Goal: Task Accomplishment & Management: Manage account settings

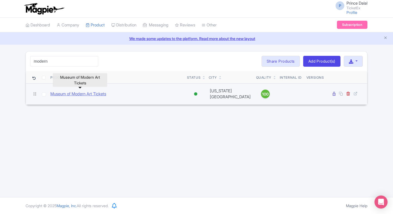
type input "modern"
click at [80, 91] on link "Museum of Modern Art Tickets" at bounding box center [78, 94] width 56 height 6
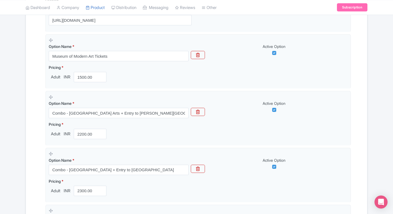
scroll to position [160, 0]
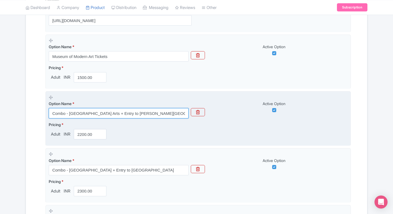
click at [87, 118] on input "Combo - Museum of Modern Arts + Entry to Edwynn Houk Gallery" at bounding box center [119, 113] width 140 height 10
paste input "Combo - [GEOGRAPHIC_DATA] Arts + entry to Culture Lab LIC"
type input "Combo - [GEOGRAPHIC_DATA] Arts + entry to Culture Lab LIC"
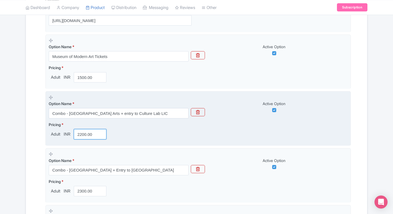
click at [78, 134] on input "2200.00" at bounding box center [90, 134] width 33 height 10
type input "3200"
click at [57, 141] on fieldset "Option Name * Combo - Museum of Modern Arts + entry to Culture Lab LIC Active O…" at bounding box center [197, 118] width 305 height 55
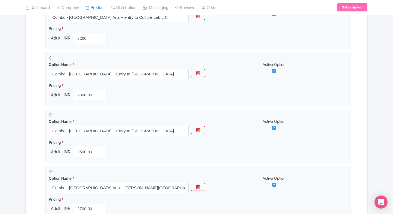
scroll to position [257, 0]
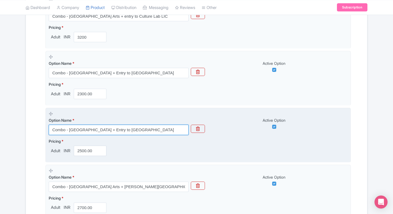
click at [94, 129] on input "Combo - Museum of Modern Arts + Entry to Bethesda Terrace" at bounding box center [119, 130] width 140 height 10
paste input "The Jewish Museum"
type input "Combo - Museum of Modern Arts + Entry to The Jewish Museum"
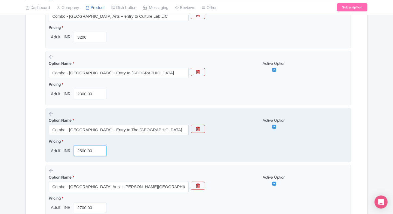
click at [85, 151] on input "2500.00" at bounding box center [90, 151] width 33 height 10
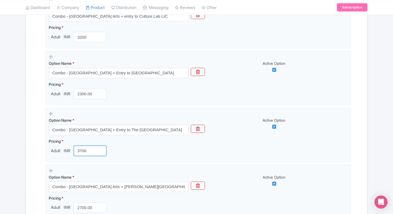
type input "3700"
click at [20, 155] on div "← Back to Products Museum of Modern Art Tickets ID# RTZYCB Content Distribution…" at bounding box center [196, 174] width 393 height 761
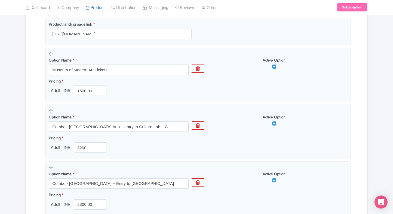
scroll to position [146, 0]
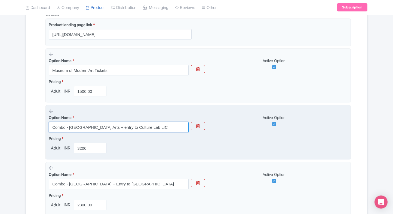
click at [157, 127] on input "Combo - [GEOGRAPHIC_DATA] Arts + entry to Culture Lab LIC" at bounding box center [119, 127] width 140 height 10
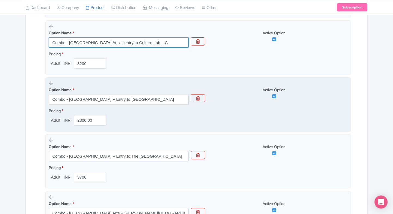
scroll to position [232, 0]
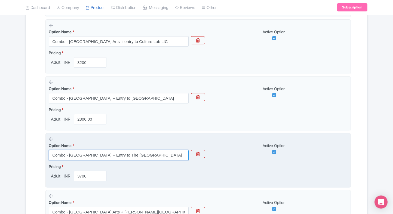
click at [133, 156] on input "Combo - [GEOGRAPHIC_DATA] + Entry to The [GEOGRAPHIC_DATA]" at bounding box center [119, 155] width 140 height 10
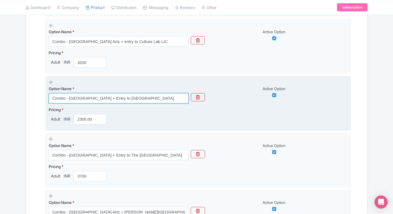
click at [122, 96] on input "Combo - Museum of Modern Arts + Entry to Cedar Hill" at bounding box center [119, 98] width 140 height 10
paste input "Combo - [GEOGRAPHIC_DATA] + Entry to The [GEOGRAPHIC_DATA]"
type input "Combo - [GEOGRAPHIC_DATA] + Entry to The [GEOGRAPHIC_DATA]"
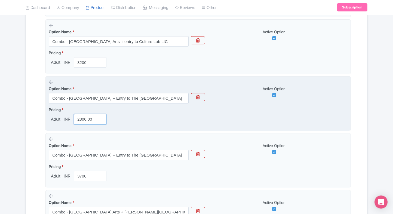
click at [76, 117] on input "2300.00" at bounding box center [90, 119] width 33 height 10
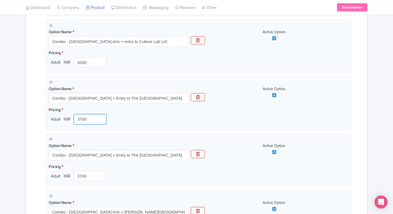
type input "3700"
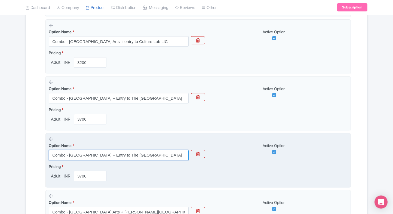
click at [92, 158] on input "Combo - [GEOGRAPHIC_DATA] + Entry to The [GEOGRAPHIC_DATA]" at bounding box center [119, 155] width 140 height 10
paste input "with entry to The New York Historical"
type input "Combo - Museum of Modern Arts with entry to The [US_STATE] Historical"
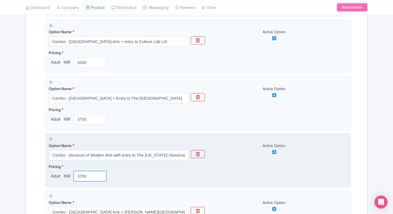
click at [83, 178] on input "3700" at bounding box center [90, 176] width 33 height 10
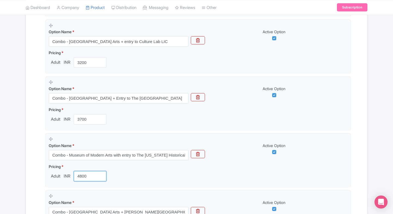
type input "4800"
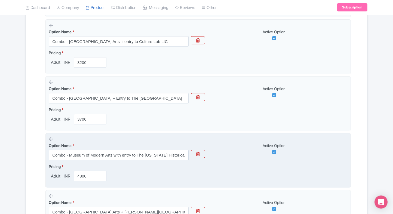
scroll to position [255, 0]
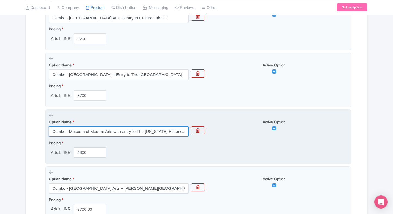
click at [104, 131] on input "Combo - Museum of Modern Arts with entry to The [US_STATE] Historical" at bounding box center [119, 131] width 140 height 10
paste input "+ Entry to Solomon R. Guggenheim Museum"
type input "Combo - [GEOGRAPHIC_DATA] + Entry to [PERSON_NAME][GEOGRAPHIC_DATA]"
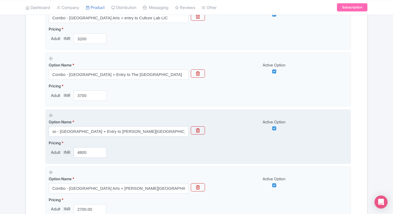
scroll to position [0, 0]
click at [84, 148] on input "4800" at bounding box center [90, 152] width 33 height 10
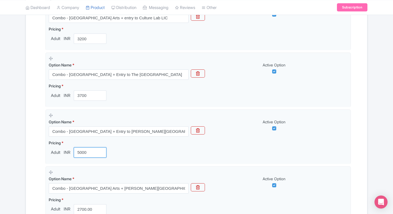
type input "5000"
click at [26, 158] on div "Name & Price Locations Description & Reviews Images & Categories Complete Museu…" at bounding box center [196, 198] width 341 height 711
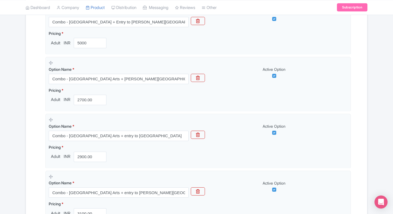
scroll to position [366, 0]
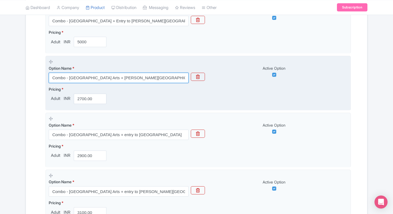
click at [110, 75] on input "Combo - Museum of Modern Arts + Randall's Island Park" at bounding box center [119, 78] width 140 height 10
paste input "American Museum of Natural History"
type input "Combo - [GEOGRAPHIC_DATA] Arts + [GEOGRAPHIC_DATA]"
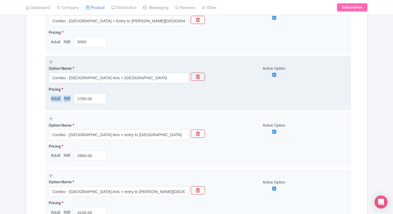
drag, startPoint x: 94, startPoint y: 89, endPoint x: 87, endPoint y: 95, distance: 8.7
click at [87, 95] on div "Pricing * Adult INR 2700.00" at bounding box center [79, 95] width 60 height 18
click at [87, 95] on input "2700.00" at bounding box center [90, 99] width 33 height 10
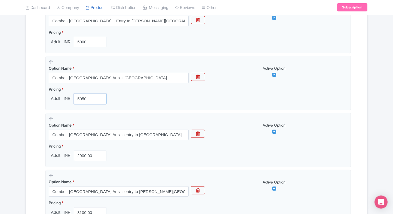
type input "5050"
click at [23, 129] on div "← Back to Products Museum of Modern Art Tickets ID# RTZYCB Content Distribution…" at bounding box center [196, 66] width 348 height 761
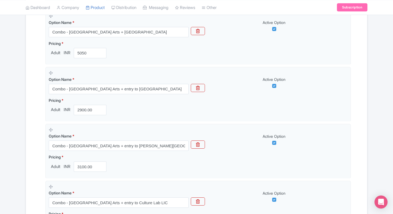
scroll to position [415, 0]
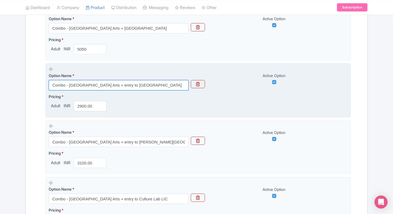
click at [112, 84] on input "Combo - Museum of Modern Arts + entry to Astoria Park" at bounding box center [119, 85] width 140 height 10
paste input "Combo - [GEOGRAPHIC_DATA] Arts + Entry to [GEOGRAPHIC_DATA]"
type input "Combo - [GEOGRAPHIC_DATA] Arts + Entry to [GEOGRAPHIC_DATA]"
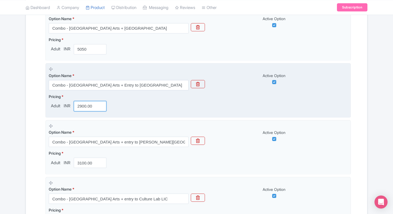
click at [89, 104] on input "2900.00" at bounding box center [90, 106] width 33 height 10
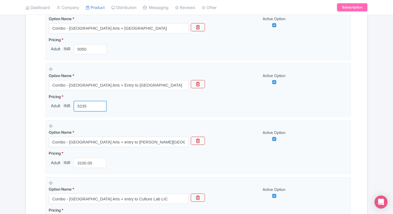
type input "5235"
click at [30, 127] on div "Name & Price Locations Description & Reviews Images & Categories Complete Museu…" at bounding box center [196, 38] width 335 height 711
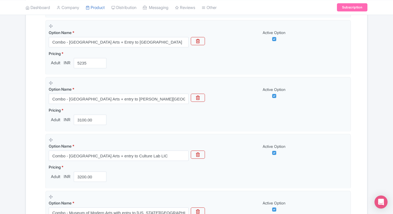
scroll to position [459, 0]
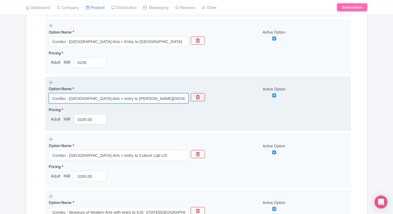
click at [105, 99] on input "Combo - Museum of Modern Arts + entry to Franklin D. Roosevelt State Park" at bounding box center [119, 98] width 140 height 10
paste input "Combo - [GEOGRAPHIC_DATA] + The [GEOGRAPHIC_DATA]"
type input "Combo - [GEOGRAPHIC_DATA] + The [GEOGRAPHIC_DATA]"
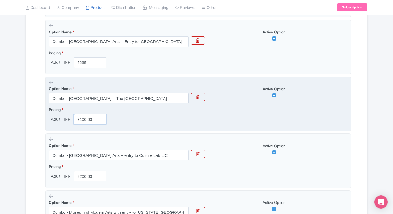
click at [84, 119] on input "3100.00" at bounding box center [90, 119] width 33 height 10
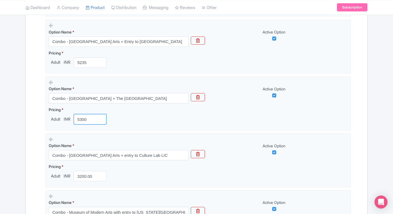
type input "5300"
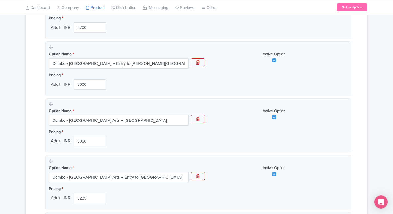
scroll to position [320, 0]
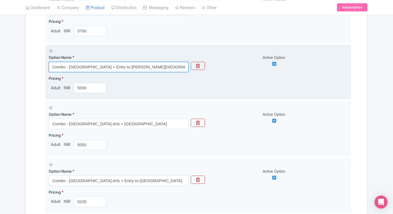
click at [75, 70] on input "Combo - [GEOGRAPHIC_DATA] + Entry to [PERSON_NAME][GEOGRAPHIC_DATA]" at bounding box center [119, 67] width 140 height 10
paste input "Combo - Museum of Modern Arts with entry to The [US_STATE] Historical"
type input "Combo - Museum of Modern Arts with entry to The [US_STATE] Historical"
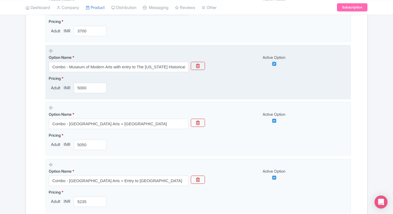
click at [82, 79] on label "Pricing *" at bounding box center [79, 78] width 60 height 6
drag, startPoint x: 82, startPoint y: 79, endPoint x: 81, endPoint y: 85, distance: 5.6
click at [81, 85] on div "Pricing * Adult INR 5000" at bounding box center [79, 84] width 60 height 18
click at [81, 85] on input "5000" at bounding box center [90, 88] width 33 height 10
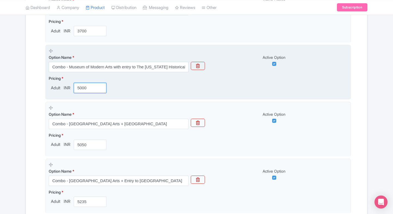
click at [81, 85] on input "5000" at bounding box center [90, 88] width 33 height 10
type input "3"
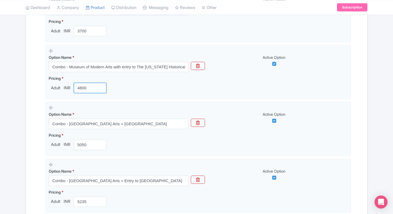
type input "4800"
click at [14, 131] on div "← Back to Products Museum of Modern Art Tickets ID# RTZYCB Content Distribution…" at bounding box center [196, 112] width 393 height 761
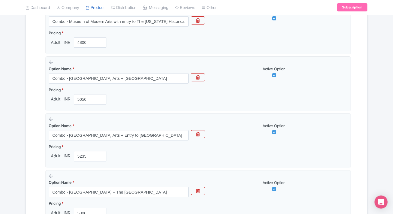
scroll to position [367, 0]
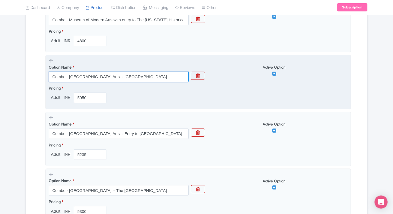
click at [110, 77] on input "Combo - [GEOGRAPHIC_DATA] Arts + [GEOGRAPHIC_DATA]" at bounding box center [119, 77] width 140 height 10
paste input "Combo - [GEOGRAPHIC_DATA] + Entry to [PERSON_NAME][GEOGRAPHIC_DATA]"
type input "Combo - [GEOGRAPHIC_DATA] + Entry to [PERSON_NAME][GEOGRAPHIC_DATA]"
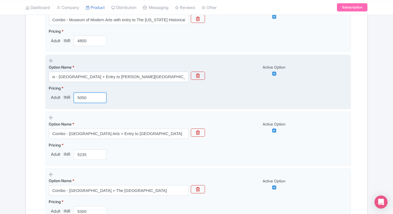
scroll to position [0, 0]
click at [83, 96] on input "5050" at bounding box center [90, 97] width 33 height 10
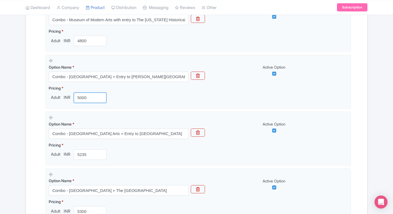
type input "5000"
click at [29, 121] on div "Name & Price Locations Description & Reviews Images & Categories Complete Museu…" at bounding box center [196, 86] width 335 height 711
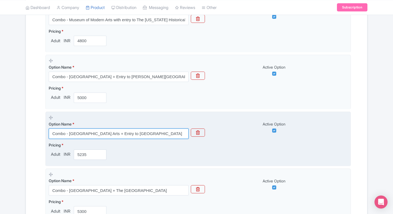
click at [95, 131] on input "Combo - [GEOGRAPHIC_DATA] Arts + Entry to [GEOGRAPHIC_DATA]" at bounding box center [119, 133] width 140 height 10
paste input "American Museum of Natural History"
type input "Combo - [GEOGRAPHIC_DATA] Arts + [GEOGRAPHIC_DATA]"
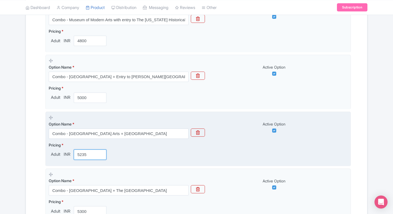
click at [76, 153] on input "5235" at bounding box center [90, 154] width 33 height 10
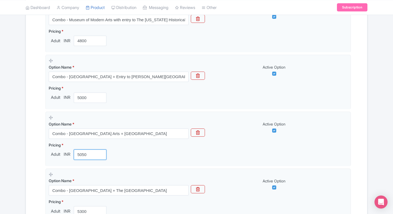
type input "5050"
click at [26, 157] on div "Content Distribution Google Things to do Optimization Audio Status Active Inact…" at bounding box center [197, 76] width 342 height 737
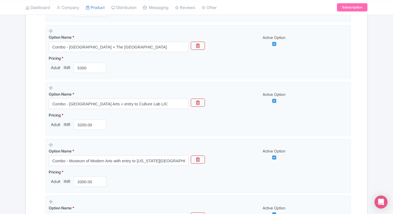
scroll to position [511, 0]
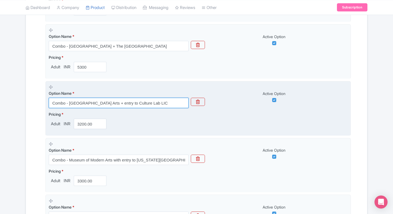
click at [120, 104] on input "Combo - [GEOGRAPHIC_DATA] Arts + entry to Culture Lab LIC" at bounding box center [119, 103] width 140 height 10
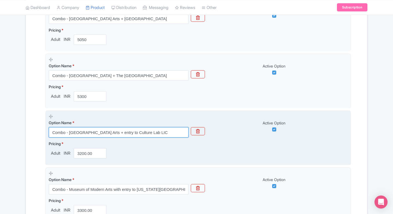
scroll to position [481, 0]
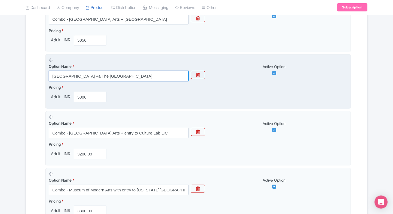
click at [116, 76] on input "Combo - Museum of Modern Arts +a The Metropolitan Museum of Art" at bounding box center [119, 76] width 140 height 10
paste input "Entry to Rockefeller Center"
type input "Combo - [GEOGRAPHIC_DATA] Arts + Entry to [GEOGRAPHIC_DATA]"
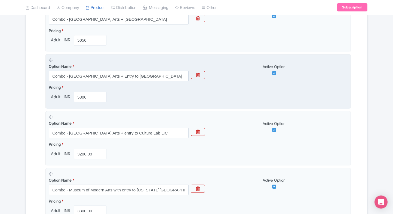
click at [84, 90] on div "Pricing * Adult INR 5300" at bounding box center [79, 93] width 60 height 18
click at [81, 95] on input "5300" at bounding box center [90, 97] width 33 height 10
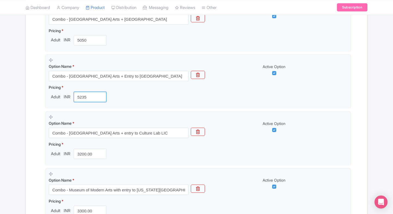
type input "5235"
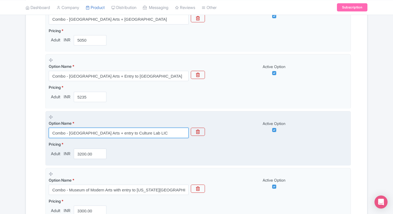
click at [112, 128] on input "Combo - [GEOGRAPHIC_DATA] Arts + entry to Culture Lab LIC" at bounding box center [119, 133] width 140 height 10
paste input "Combo - [GEOGRAPHIC_DATA] + The [GEOGRAPHIC_DATA]"
type input "Combo - [GEOGRAPHIC_DATA] + The [GEOGRAPHIC_DATA]"
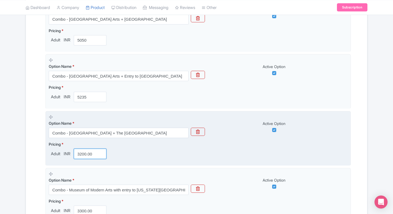
click at [90, 151] on input "3200.00" at bounding box center [90, 154] width 33 height 10
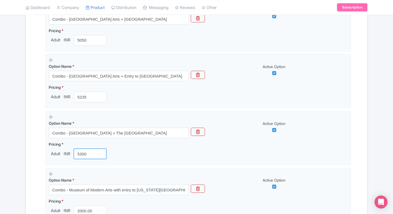
type input "5300"
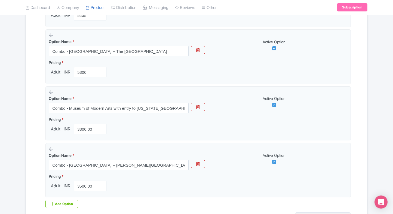
scroll to position [587, 0]
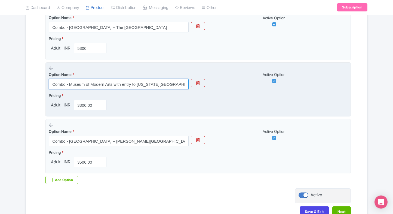
click at [101, 87] on input "Combo - Museum of Modern Arts with entry to New York Public Library" at bounding box center [119, 84] width 140 height 10
paste input "Combo - [GEOGRAPHIC_DATA] + entry to The [PERSON_NAME][GEOGRAPHIC_DATA]"
type input "Combo - [GEOGRAPHIC_DATA] + entry to The [PERSON_NAME][GEOGRAPHIC_DATA]"
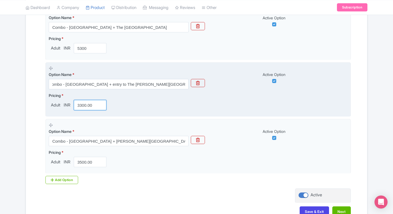
click at [86, 101] on input "3300.00" at bounding box center [90, 105] width 33 height 10
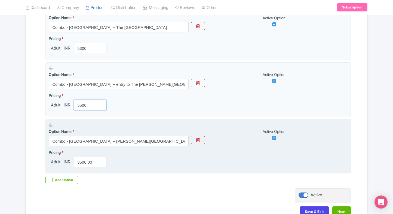
type input "5500"
click at [89, 139] on input "Combo - Museum of Modern Arts + Hudson Yards" at bounding box center [119, 141] width 140 height 10
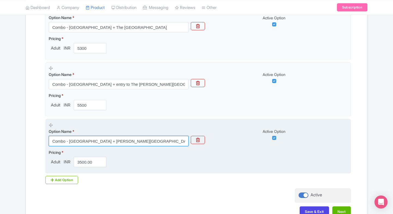
click at [119, 138] on input "Combo - Museum of Modern Arts + Hudson Yards" at bounding box center [119, 141] width 140 height 10
paste input "Combo - [GEOGRAPHIC_DATA] + entry to The [PERSON_NAME][GEOGRAPHIC_DATA]"
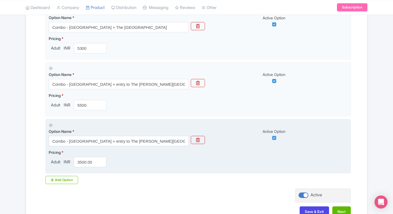
click at [79, 166] on fieldset "Option Name * Combo - Museum of Modern Arts + entry to The Morgan Library & Mus…" at bounding box center [197, 146] width 305 height 55
click at [113, 141] on input "Combo - [GEOGRAPHIC_DATA] + entry to The [PERSON_NAME][GEOGRAPHIC_DATA]" at bounding box center [119, 141] width 140 height 10
paste input "Frick Collection"
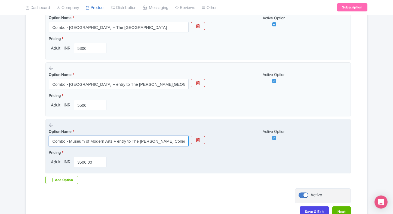
type input "Combo - Museum of Modern Arts + entry to The [PERSON_NAME] Collection"
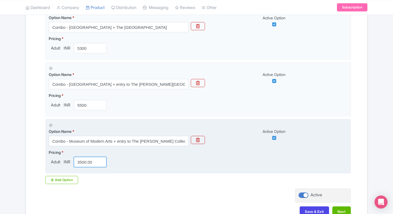
click at [87, 158] on input "3500.00" at bounding box center [90, 162] width 33 height 10
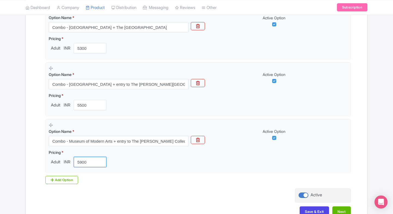
type input "5900"
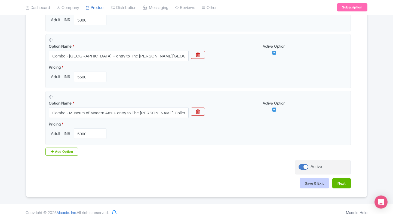
scroll to position [615, 0]
click at [311, 180] on button "Save & Exit" at bounding box center [314, 183] width 29 height 10
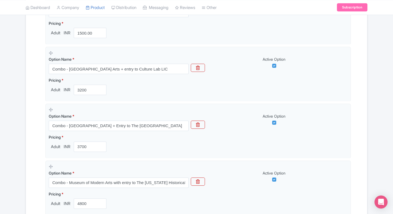
scroll to position [203, 0]
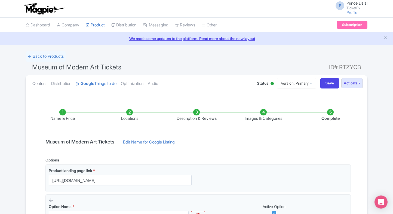
click at [42, 83] on link "Content" at bounding box center [39, 83] width 14 height 17
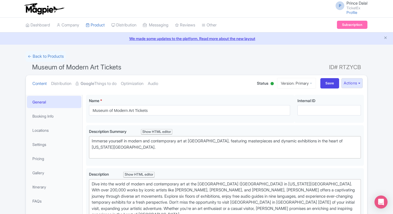
scroll to position [31, 0]
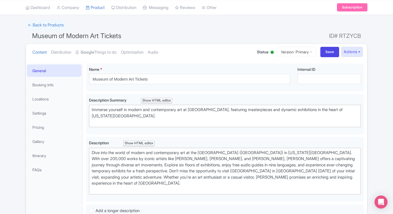
click at [55, 119] on li "Settings" at bounding box center [54, 113] width 57 height 14
click at [53, 121] on link "Pricing" at bounding box center [54, 127] width 54 height 12
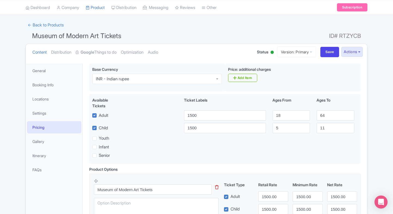
click at [53, 121] on link "Pricing" at bounding box center [54, 127] width 54 height 12
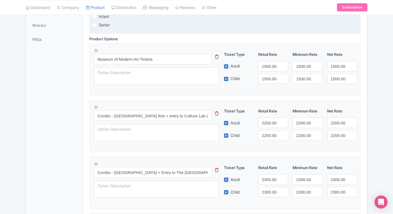
scroll to position [162, 0]
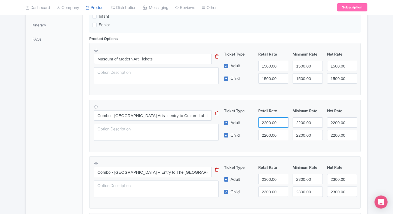
click at [262, 126] on input "2200.00" at bounding box center [273, 122] width 30 height 10
type input "3200"
click at [270, 137] on input "2200.00" at bounding box center [273, 135] width 30 height 10
paste input "32"
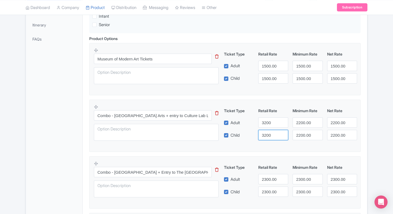
click at [270, 137] on input "3200" at bounding box center [273, 135] width 30 height 10
type input "3200"
click at [302, 121] on input "2200.00" at bounding box center [307, 122] width 30 height 10
paste input "32"
drag, startPoint x: 302, startPoint y: 121, endPoint x: 301, endPoint y: 133, distance: 12.2
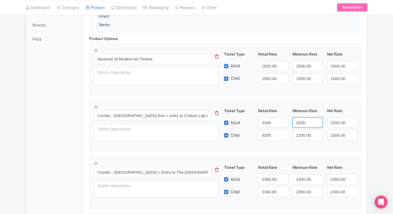
click at [301, 133] on div "Ticket Type Retail Rate Minimum Rate Net Rate Adult 3200 3200 2200.00 Child 320…" at bounding box center [290, 124] width 131 height 32
type input "3200"
click at [301, 133] on input "2200.00" at bounding box center [307, 135] width 30 height 10
paste input "32"
drag, startPoint x: 301, startPoint y: 133, endPoint x: 334, endPoint y: 122, distance: 34.5
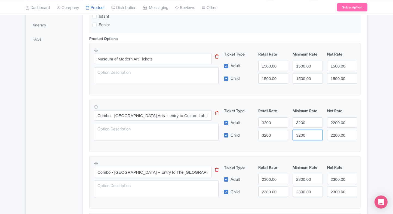
click at [334, 122] on div "Ticket Type Retail Rate Minimum Rate Net Rate Adult 3200 3200 2200.00 Child 320…" at bounding box center [290, 124] width 131 height 32
type input "3200"
click at [334, 122] on input "2200.00" at bounding box center [342, 122] width 30 height 10
paste input "32"
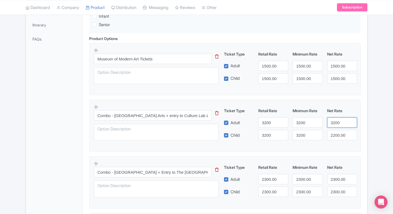
click at [334, 122] on input "3200" at bounding box center [342, 122] width 30 height 10
type input "3200"
click at [336, 131] on input "2200.00" at bounding box center [342, 135] width 30 height 10
paste input "32"
click at [336, 131] on input "3200" at bounding box center [342, 135] width 30 height 10
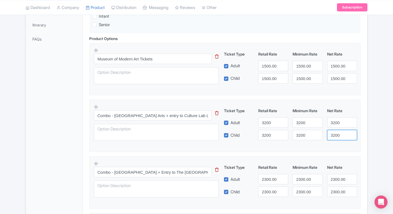
type input "3200"
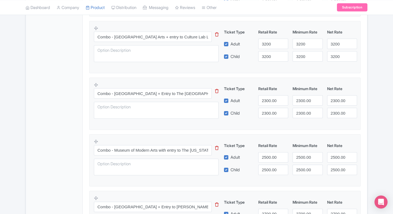
scroll to position [258, 0]
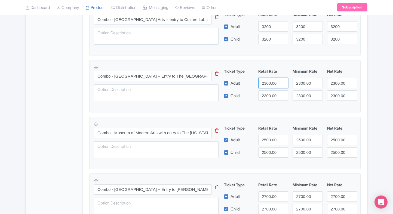
click at [268, 82] on input "2300.00" at bounding box center [273, 83] width 30 height 10
type input "3700"
click at [268, 94] on input "2300.00" at bounding box center [273, 95] width 30 height 10
paste input "37"
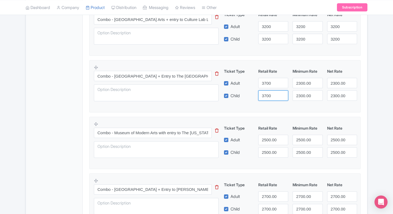
click at [268, 94] on input "3700" at bounding box center [273, 95] width 30 height 10
type input "3700"
click at [301, 85] on input "2300.00" at bounding box center [307, 83] width 30 height 10
paste input "37"
click at [301, 85] on input "3700" at bounding box center [307, 83] width 30 height 10
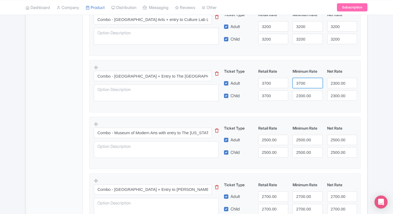
type input "3700"
click at [302, 97] on input "2300.00" at bounding box center [307, 95] width 30 height 10
paste input "37"
drag, startPoint x: 302, startPoint y: 97, endPoint x: 340, endPoint y: 82, distance: 41.1
click at [340, 82] on div "Ticket Type Retail Rate Minimum Rate Net Rate Adult 3700 3700 2300.00 Child 370…" at bounding box center [290, 84] width 131 height 32
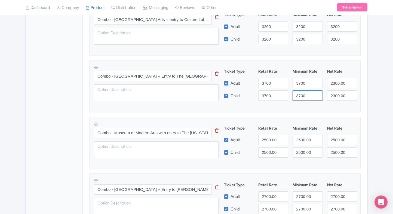
type input "3700"
click at [340, 82] on input "2300.00" at bounding box center [342, 83] width 30 height 10
paste input "37"
type input "3700"
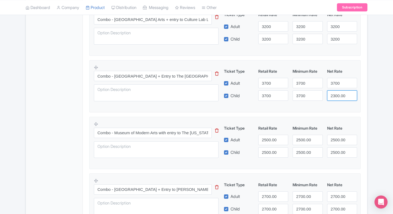
click at [341, 97] on input "2300.00" at bounding box center [342, 95] width 30 height 10
paste input "37"
click at [341, 97] on input "3700" at bounding box center [342, 95] width 30 height 10
click at [355, 96] on input "3700" at bounding box center [342, 95] width 30 height 10
type input "3700"
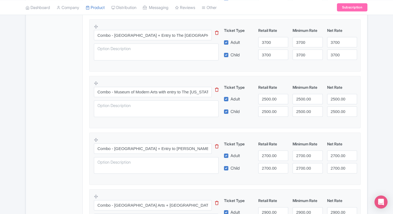
scroll to position [315, 0]
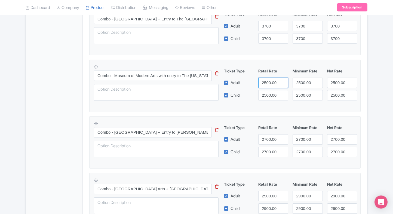
click at [266, 87] on input "2500.00" at bounding box center [273, 83] width 30 height 10
type input "4800"
click at [266, 92] on input "2500.00" at bounding box center [273, 95] width 30 height 10
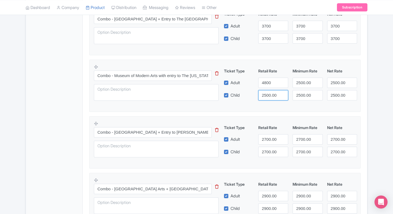
paste input "48"
click at [266, 92] on input "4800" at bounding box center [273, 95] width 30 height 10
type input "4800"
click at [301, 82] on input "2500.00" at bounding box center [307, 83] width 30 height 10
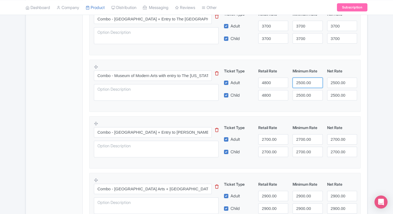
paste input "48"
type input "4800"
click at [303, 99] on input "2500.00" at bounding box center [307, 95] width 30 height 10
paste input "48"
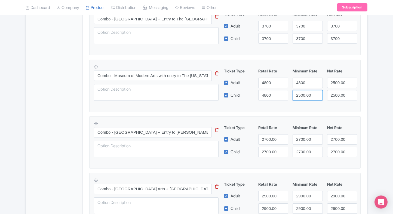
click at [303, 99] on input "2500.00" at bounding box center [307, 95] width 30 height 10
type input "4800"
click at [334, 82] on input "2500.00" at bounding box center [342, 83] width 30 height 10
paste input "48"
click at [334, 82] on input "4800" at bounding box center [342, 83] width 30 height 10
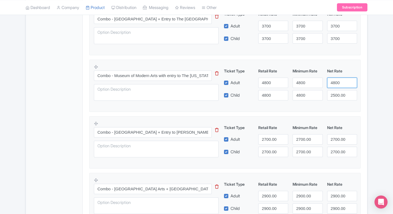
click at [335, 87] on input "4800" at bounding box center [342, 83] width 30 height 10
type input "4800"
click at [335, 91] on input "2500.00" at bounding box center [342, 95] width 30 height 10
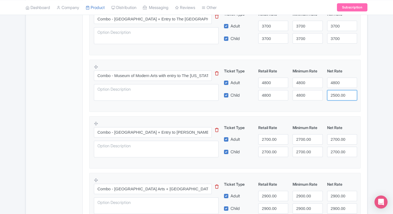
paste input "48"
type input "4800"
click at [361, 94] on div "Product Options i Museum of Modern Art Tickets This tip has not data. Code: tip…" at bounding box center [225, 173] width 278 height 582
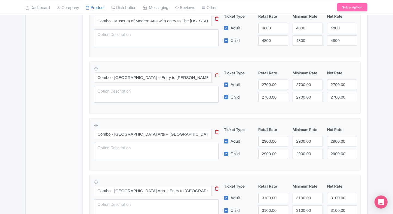
scroll to position [373, 0]
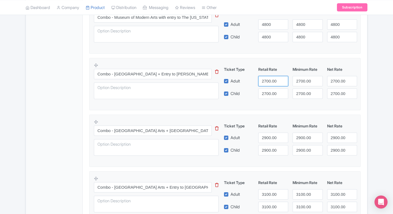
click at [264, 79] on input "2700.00" at bounding box center [273, 81] width 30 height 10
type input "5000"
click at [268, 89] on input "2700.00" at bounding box center [273, 93] width 30 height 10
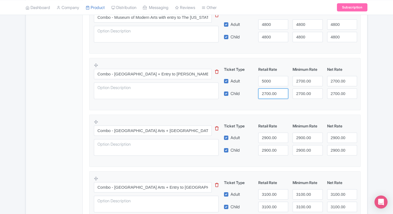
paste input "50"
click at [268, 89] on input "5000" at bounding box center [273, 93] width 30 height 10
type input "5000"
click at [309, 79] on input "2700.00" at bounding box center [307, 81] width 30 height 10
paste input "50"
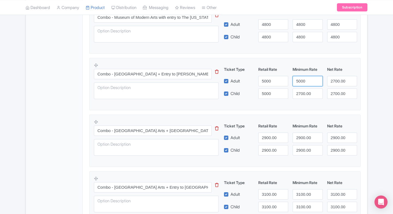
click at [309, 79] on input "5000" at bounding box center [307, 81] width 30 height 10
type input "5000"
click at [305, 93] on input "2700.00" at bounding box center [307, 93] width 30 height 10
paste input "50"
click at [305, 93] on input "2700.00" at bounding box center [307, 93] width 30 height 10
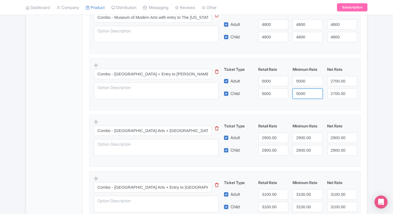
type input "5000"
click at [334, 81] on input "2700.00" at bounding box center [342, 81] width 30 height 10
paste input "50"
click at [334, 81] on input "5000" at bounding box center [342, 81] width 30 height 10
type input "5000"
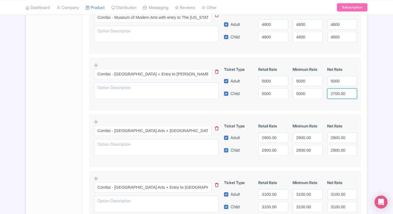
click at [335, 91] on input "2700.00" at bounding box center [342, 93] width 30 height 10
paste input "50"
click at [335, 91] on input "5000" at bounding box center [342, 93] width 30 height 10
type input "5000"
click at [366, 89] on div "Museum of Modern Art Tickets Name * i Museum of Modern Art Tickets Your product…" at bounding box center [225, 74] width 284 height 712
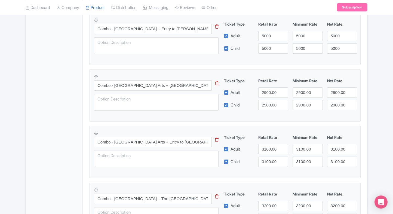
scroll to position [420, 0]
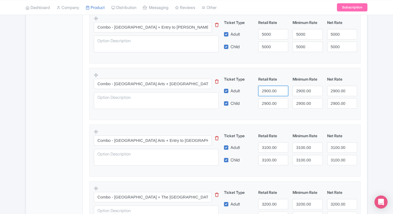
click at [268, 88] on input "2900.00" at bounding box center [273, 91] width 30 height 10
type input "5050"
click at [268, 100] on input "2900.00" at bounding box center [273, 103] width 30 height 10
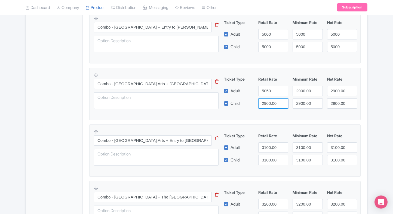
click at [268, 100] on input "2900.00" at bounding box center [273, 103] width 30 height 10
paste input "505"
click at [268, 100] on input "5050" at bounding box center [273, 103] width 30 height 10
type input "5050"
click at [300, 91] on input "2900.00" at bounding box center [307, 91] width 30 height 10
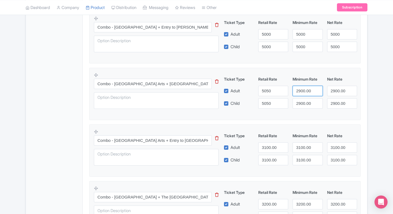
paste input "505"
click at [300, 91] on input "5050" at bounding box center [307, 91] width 30 height 10
type input "5050"
click at [302, 100] on input "2900.00" at bounding box center [307, 103] width 30 height 10
paste input "505"
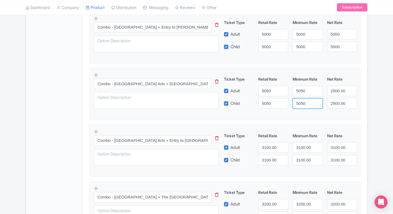
drag, startPoint x: 302, startPoint y: 100, endPoint x: 338, endPoint y: 91, distance: 36.4
click at [338, 91] on div "Ticket Type Retail Rate Minimum Rate Net Rate Adult 5050 5050 2900.00 Child 505…" at bounding box center [290, 92] width 131 height 32
type input "5050"
click at [338, 91] on input "2900.00" at bounding box center [342, 91] width 30 height 10
paste input "505"
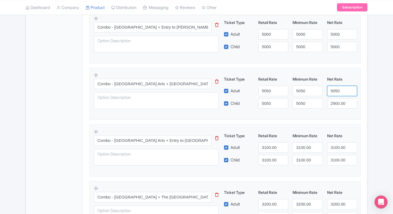
click at [338, 91] on input "5050" at bounding box center [342, 91] width 30 height 10
type input "5050"
click at [337, 100] on input "2900.00" at bounding box center [342, 103] width 30 height 10
paste input "505"
click at [337, 100] on input "5050" at bounding box center [342, 103] width 30 height 10
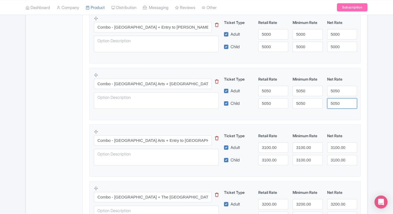
type input "5050"
click at [362, 97] on div "Product Options i Museum of Modern Art Tickets This tip has not data. Code: tip…" at bounding box center [225, 68] width 278 height 582
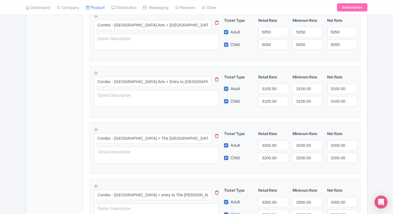
scroll to position [479, 0]
click at [267, 87] on input "3100.00" at bounding box center [273, 89] width 30 height 10
type input "5235"
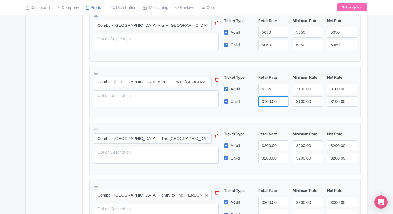
click at [272, 100] on input "3100.00" at bounding box center [273, 101] width 30 height 10
paste input "5235"
click at [272, 100] on input "5235" at bounding box center [273, 101] width 30 height 10
type input "5235"
click at [300, 88] on input "3100.00" at bounding box center [307, 89] width 30 height 10
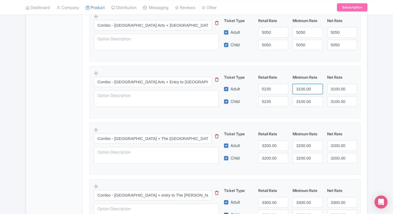
paste input "5235"
click at [300, 88] on input "5235" at bounding box center [307, 89] width 30 height 10
type input "5235"
click at [301, 98] on input "3100.00" at bounding box center [307, 101] width 30 height 10
paste input "5235"
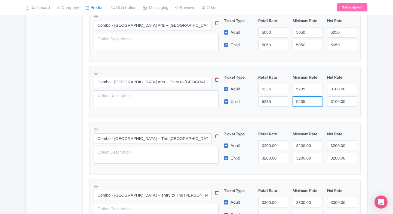
click at [301, 98] on input "5235" at bounding box center [307, 101] width 30 height 10
type input "5235"
click at [339, 85] on input "3100.00" at bounding box center [342, 89] width 30 height 10
paste input "5235"
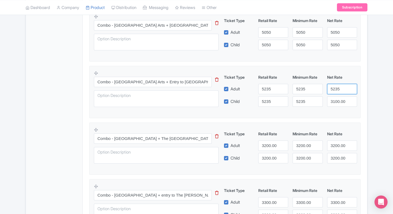
type input "5235"
click at [338, 100] on input "3100.00" at bounding box center [342, 101] width 30 height 10
paste input "5235"
click at [338, 100] on input "5235" at bounding box center [342, 101] width 30 height 10
type input "5235"
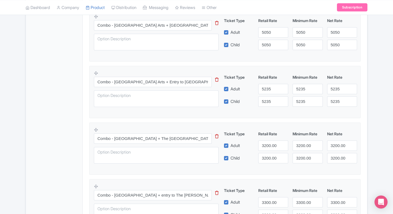
click at [363, 96] on div "Product Options i Museum of Modern Art Tickets This tip has not data. Code: tip…" at bounding box center [225, 10] width 278 height 582
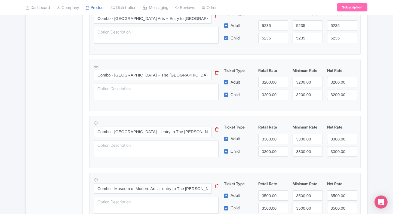
scroll to position [540, 0]
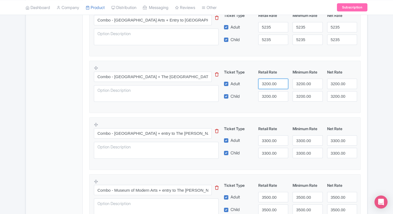
click at [262, 84] on input "3200.00" at bounding box center [273, 84] width 30 height 10
type input "5300"
click at [267, 101] on div "Combo - Museum of Modern Arts + The Metropolitan Museum of Art This tip has not…" at bounding box center [225, 85] width 262 height 40
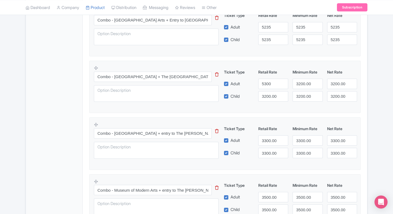
click at [267, 101] on div "Combo - Museum of Modern Arts + The Metropolitan Museum of Art This tip has not…" at bounding box center [225, 85] width 262 height 40
drag, startPoint x: 267, startPoint y: 101, endPoint x: 270, endPoint y: 97, distance: 4.8
click at [270, 97] on div "Combo - Museum of Modern Arts + The Metropolitan Museum of Art This tip has not…" at bounding box center [225, 85] width 262 height 40
click at [270, 97] on input "3200.00" at bounding box center [273, 96] width 30 height 10
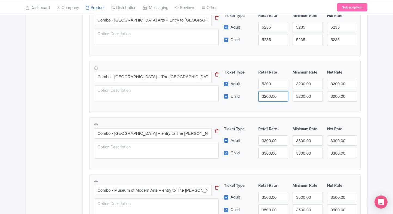
paste input "53"
type input "5300"
click at [315, 79] on input "3200.00" at bounding box center [307, 84] width 30 height 10
click at [296, 84] on input "3200.00" at bounding box center [307, 84] width 30 height 10
paste input "53"
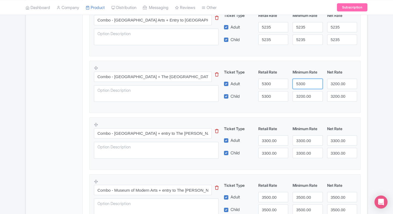
click at [296, 84] on input "5300" at bounding box center [307, 84] width 30 height 10
type input "5300"
click at [300, 93] on input "3200.00" at bounding box center [307, 96] width 30 height 10
paste input "53"
click at [300, 93] on input "5300" at bounding box center [307, 96] width 30 height 10
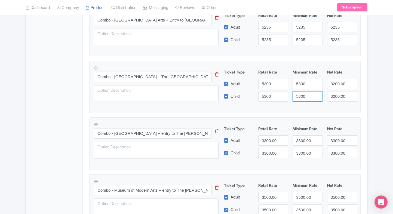
type input "5300"
click at [333, 84] on input "3200.00" at bounding box center [342, 84] width 30 height 10
paste input "53"
click at [333, 84] on input "5300" at bounding box center [342, 84] width 30 height 10
type input "5300"
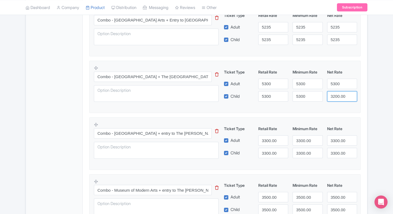
click at [337, 95] on input "3200.00" at bounding box center [342, 96] width 30 height 10
paste input "53"
click at [337, 95] on input "5300" at bounding box center [342, 96] width 30 height 10
type input "5300"
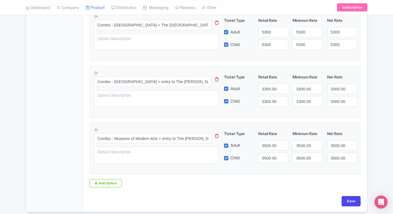
scroll to position [594, 0]
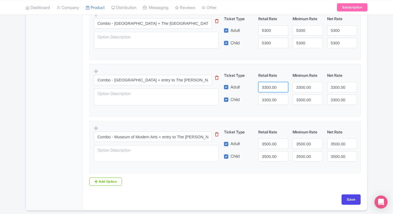
click at [265, 84] on input "3300.00" at bounding box center [273, 87] width 30 height 10
type input "5500"
click at [271, 95] on input "3300.00" at bounding box center [273, 99] width 30 height 10
paste input "55"
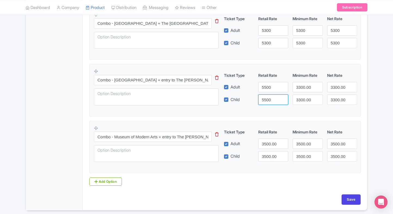
click at [271, 95] on input "5500" at bounding box center [273, 99] width 30 height 10
type input "5500"
click at [305, 87] on input "3300.00" at bounding box center [307, 87] width 30 height 10
paste input "55"
click at [305, 87] on input "5500" at bounding box center [307, 87] width 30 height 10
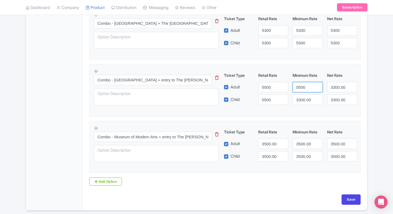
type input "5500"
click at [305, 95] on input "3300.00" at bounding box center [307, 99] width 30 height 10
paste input "55"
click at [305, 95] on input "5500" at bounding box center [307, 99] width 30 height 10
type input "5500"
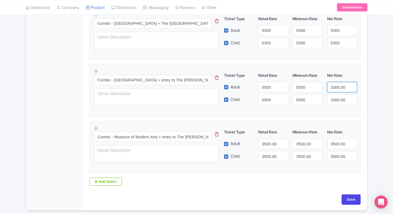
click at [339, 83] on input "3300.00" at bounding box center [342, 87] width 30 height 10
paste input "55"
click at [339, 83] on input "5500" at bounding box center [342, 87] width 30 height 10
type input "5500"
click at [338, 97] on input "3300.00" at bounding box center [342, 99] width 30 height 10
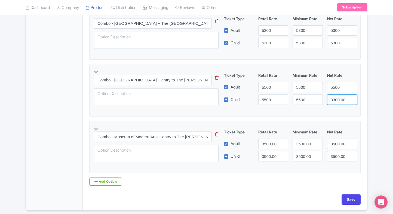
paste input "55"
click at [338, 97] on input "5500" at bounding box center [342, 99] width 30 height 10
click at [357, 101] on input "5500" at bounding box center [342, 99] width 30 height 10
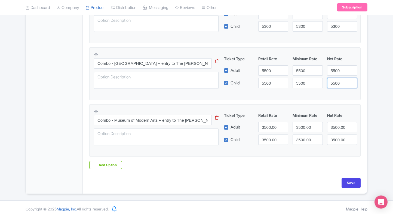
scroll to position [611, 0]
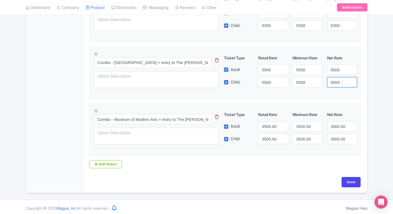
type input "5500"
click at [264, 124] on input "3500.00" at bounding box center [273, 126] width 30 height 10
type input "5900"
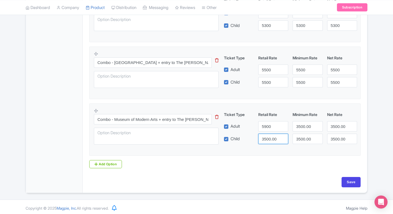
click at [263, 134] on input "3500.00" at bounding box center [273, 139] width 30 height 10
paste input "59"
click at [263, 134] on input "3500.00" at bounding box center [273, 139] width 30 height 10
type input "5900"
click at [305, 127] on input "3500.00" at bounding box center [307, 126] width 30 height 10
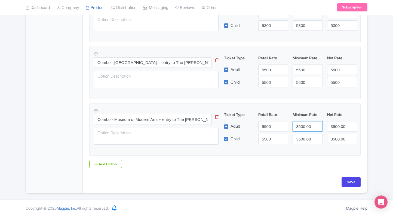
paste input "59"
drag, startPoint x: 305, startPoint y: 127, endPoint x: 305, endPoint y: 132, distance: 4.9
click at [305, 132] on div "Ticket Type Retail Rate Minimum Rate Net Rate Adult 5900 5900 3500.00 Child 590…" at bounding box center [290, 128] width 131 height 32
type input "5900"
click at [305, 134] on input "3500.00" at bounding box center [307, 139] width 30 height 10
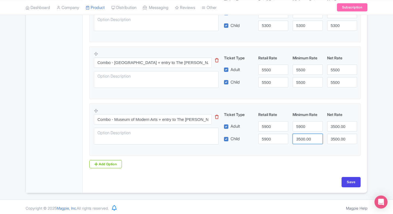
paste input "59"
click at [305, 134] on input "5900" at bounding box center [307, 139] width 30 height 10
type input "5900"
click at [329, 129] on input "3500.00" at bounding box center [342, 126] width 30 height 10
paste input "59"
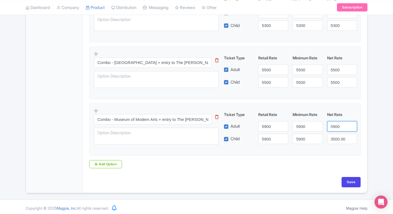
click at [329, 129] on input "5900" at bounding box center [342, 126] width 30 height 10
type input "5900"
paste input "5900"
click at [335, 138] on input "3500.00" at bounding box center [342, 139] width 30 height 10
click at [335, 138] on input "35590000.00" at bounding box center [342, 139] width 30 height 10
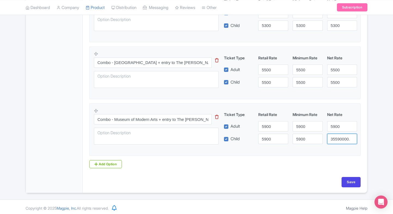
paste input "59"
type input "5900"
click at [339, 154] on fieldset "Combo - Museum of Modern Arts + entry to The Frick Collection This tip has not …" at bounding box center [224, 129] width 271 height 52
click at [348, 180] on input "Save" at bounding box center [350, 182] width 19 height 10
type input "Saving..."
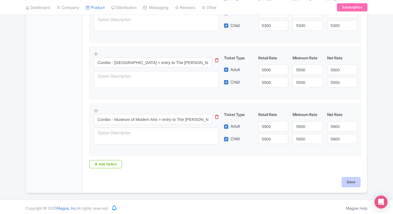
type input "Saving..."
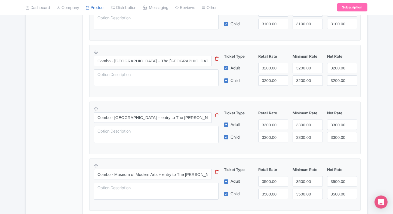
scroll to position [607, 0]
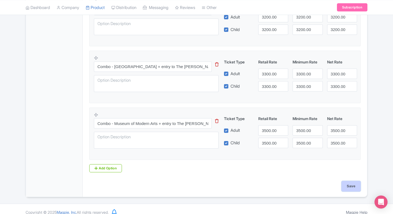
click at [356, 187] on input "Save" at bounding box center [350, 186] width 19 height 10
type input "Saving..."
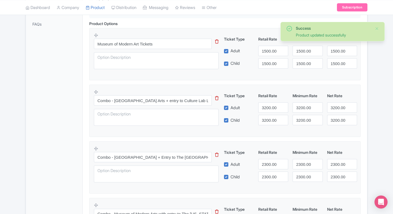
scroll to position [177, 0]
click at [267, 109] on input "3200.00" at bounding box center [273, 107] width 30 height 10
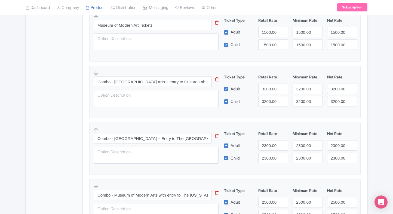
scroll to position [224, 0]
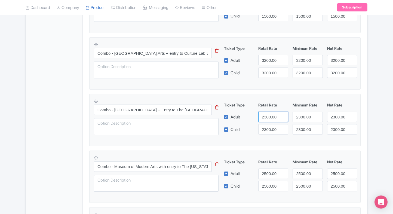
click at [277, 112] on input "2300.00" at bounding box center [273, 117] width 30 height 10
type input "3700"
click at [267, 128] on input "2300.00" at bounding box center [273, 129] width 30 height 10
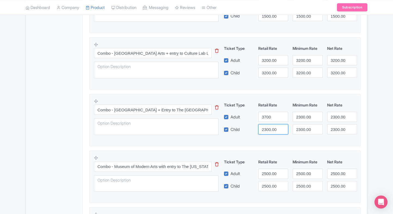
paste input "37"
click at [267, 128] on input "3700" at bounding box center [273, 129] width 30 height 10
type input "3700"
click at [295, 119] on input "2300.00" at bounding box center [307, 117] width 30 height 10
paste input "37"
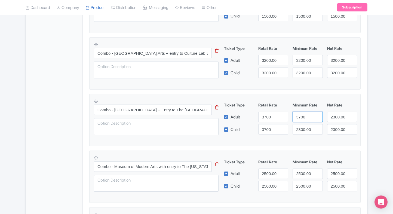
drag, startPoint x: 295, startPoint y: 119, endPoint x: 302, endPoint y: 129, distance: 11.9
click at [302, 129] on div "Ticket Type Retail Rate Minimum Rate Net Rate Adult 3700 3700 2300.00 Child 370…" at bounding box center [290, 118] width 131 height 32
type input "3700"
click at [302, 129] on input "2300.00" at bounding box center [307, 129] width 30 height 10
paste input "37"
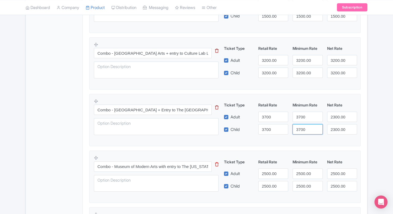
click at [302, 129] on input "3700" at bounding box center [307, 129] width 30 height 10
type input "3700"
click at [330, 115] on input "2300.00" at bounding box center [342, 117] width 30 height 10
paste input "37"
drag, startPoint x: 330, startPoint y: 115, endPoint x: 336, endPoint y: 129, distance: 15.0
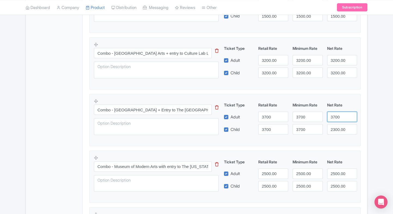
click at [336, 129] on div "Ticket Type Retail Rate Minimum Rate Net Rate Adult 3700 3700 3700 Child 3700 3…" at bounding box center [290, 118] width 131 height 32
type input "3700"
paste input "3700"
click at [336, 129] on input "23370000.00" at bounding box center [342, 129] width 30 height 10
paste input "37"
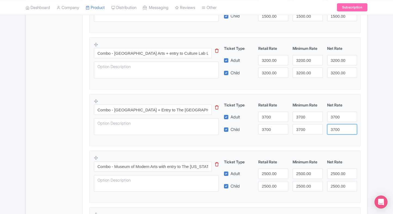
type input "3700"
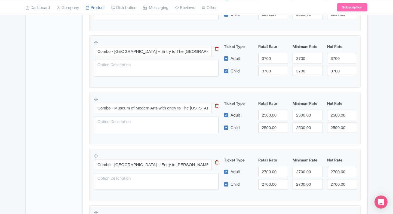
scroll to position [283, 0]
click at [270, 116] on input "2500.00" at bounding box center [273, 115] width 30 height 10
type input "4800"
click at [267, 124] on input "2500.00" at bounding box center [273, 127] width 30 height 10
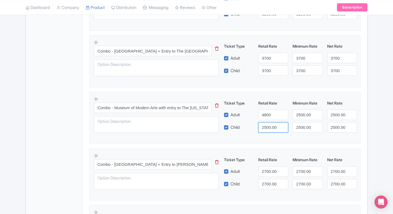
paste input "48"
click at [267, 124] on input "4800" at bounding box center [273, 127] width 30 height 10
type input "4800"
click at [298, 116] on input "2500.00" at bounding box center [307, 115] width 30 height 10
paste input "48"
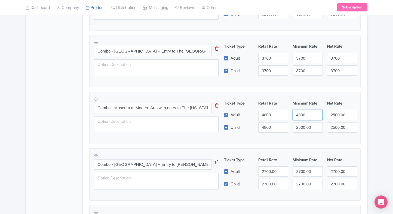
drag, startPoint x: 298, startPoint y: 116, endPoint x: 304, endPoint y: 124, distance: 10.0
click at [304, 124] on div "Ticket Type Retail Rate Minimum Rate Net Rate Adult 4800 4800 2500.00 Child 480…" at bounding box center [290, 116] width 131 height 32
type input "4800"
click at [304, 124] on input "2500.00" at bounding box center [307, 127] width 30 height 10
paste input "48"
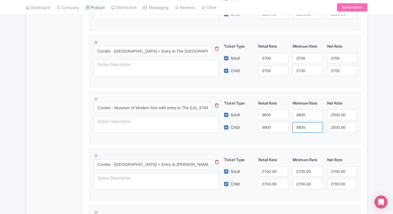
click at [304, 124] on input "4800" at bounding box center [307, 127] width 30 height 10
type input "4800"
click at [328, 115] on input "2500.00" at bounding box center [342, 115] width 30 height 10
paste input "48"
drag, startPoint x: 328, startPoint y: 115, endPoint x: 344, endPoint y: 127, distance: 19.8
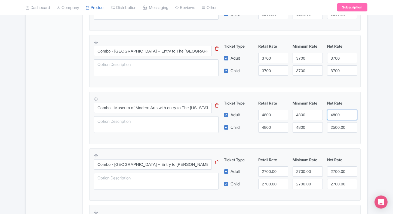
click at [344, 127] on div "Ticket Type Retail Rate Minimum Rate Net Rate Adult 4800 4800 4800 Child 4800 4…" at bounding box center [290, 116] width 131 height 32
type input "4800"
click at [344, 127] on input "2500.00" at bounding box center [342, 127] width 30 height 10
paste input "48"
click at [344, 127] on input "4800" at bounding box center [342, 127] width 30 height 10
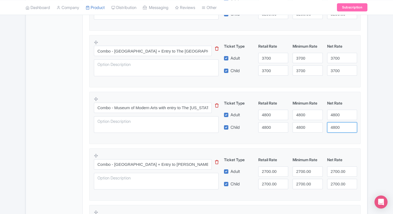
type input "4800"
click at [360, 126] on fieldset "Combo - Museum of Modern Arts with entry to The [US_STATE] Historical This tip …" at bounding box center [224, 118] width 271 height 52
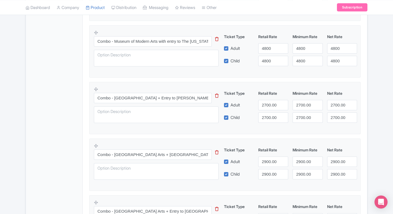
scroll to position [371, 0]
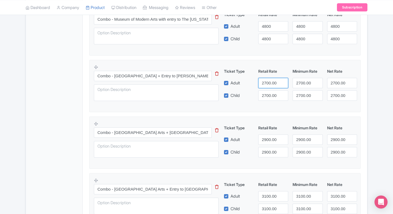
click at [264, 81] on input "2700.00" at bounding box center [273, 83] width 30 height 10
type input "5000"
click at [265, 92] on input "2700.00" at bounding box center [273, 95] width 30 height 10
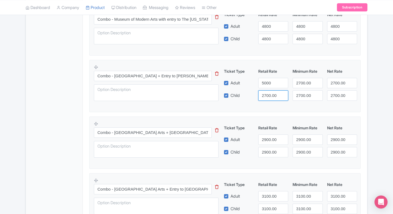
click at [265, 92] on input "2700.00" at bounding box center [273, 95] width 30 height 10
paste input "50"
type input "5000"
click at [301, 84] on input "2700.00" at bounding box center [307, 83] width 30 height 10
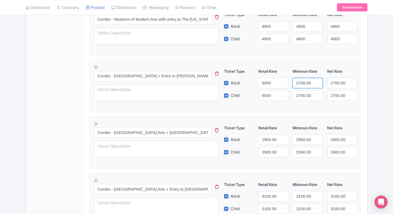
paste input "50"
click at [301, 84] on input "2700.00" at bounding box center [307, 83] width 30 height 10
type input "5000"
click at [300, 91] on input "2700.00" at bounding box center [307, 95] width 30 height 10
paste input "50"
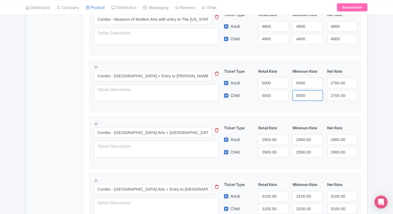
click at [300, 91] on input "5000" at bounding box center [307, 95] width 30 height 10
type input "5000"
click at [337, 82] on input "2700.00" at bounding box center [342, 83] width 30 height 10
paste input "50"
click at [337, 82] on input "5000" at bounding box center [342, 83] width 30 height 10
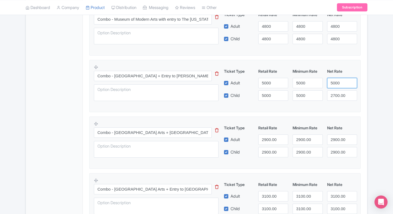
type input "5000"
paste input "5000"
click at [337, 95] on input "2700.00" at bounding box center [342, 95] width 30 height 10
drag, startPoint x: 337, startPoint y: 95, endPoint x: 366, endPoint y: 92, distance: 28.7
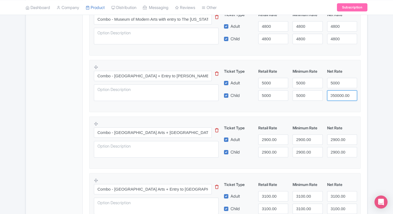
click at [366, 92] on div "All bags will be inspected upon arrival; large bags must be checked in at the c…" at bounding box center [225, 76] width 284 height 712
paste input "50"
type input "5000"
click at [366, 92] on div "All bags will be inspected upon arrival; large bags must be checked in at the c…" at bounding box center [225, 76] width 284 height 712
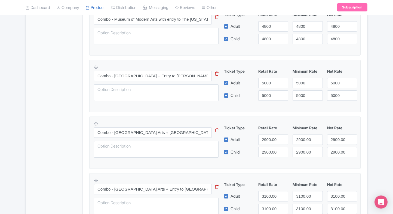
click at [366, 92] on div "All bags will be inspected upon arrival; large bags must be checked in at the c…" at bounding box center [225, 76] width 284 height 712
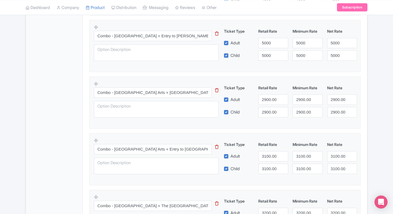
scroll to position [413, 0]
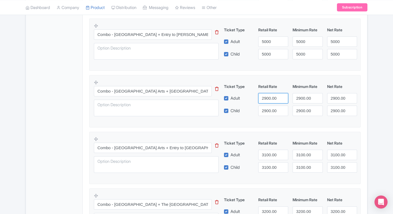
click at [273, 98] on input "2900.00" at bounding box center [273, 98] width 30 height 10
type input "5050"
click at [268, 106] on input "2900.00" at bounding box center [273, 111] width 30 height 10
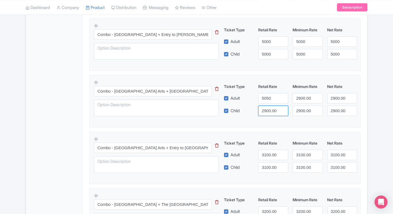
paste input "505"
click at [268, 106] on input "5050" at bounding box center [273, 111] width 30 height 10
type input "5050"
paste input "5050"
click at [303, 96] on input "29050500.00" at bounding box center [307, 98] width 30 height 10
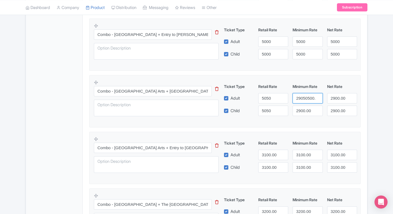
paste input "505"
type input "5050"
click at [304, 107] on input "2900.00" at bounding box center [307, 111] width 30 height 10
paste input "505"
drag, startPoint x: 304, startPoint y: 107, endPoint x: 334, endPoint y: 103, distance: 30.8
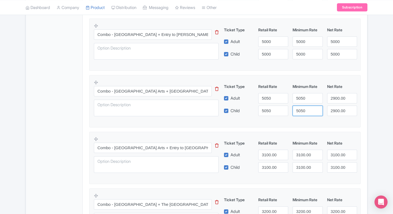
click at [334, 103] on div "Ticket Type Retail Rate Minimum Rate Net Rate Adult 5050 5050 2900.00 Child 505…" at bounding box center [290, 100] width 131 height 32
type input "5050"
click at [334, 103] on div "Ticket Type Retail Rate Minimum Rate Net Rate Adult 5050 5050 2900.00 Child 505…" at bounding box center [290, 100] width 131 height 32
click at [336, 99] on input "2900.00" at bounding box center [342, 98] width 30 height 10
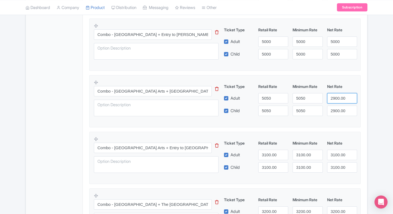
paste input "505"
click at [336, 99] on input "5050" at bounding box center [342, 98] width 30 height 10
type input "5050"
click at [336, 112] on input "2900.00" at bounding box center [342, 111] width 30 height 10
paste input "505"
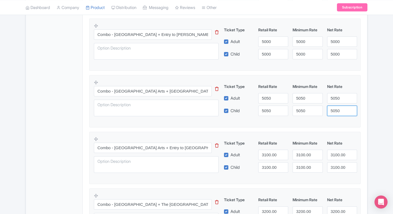
click at [336, 112] on input "5050" at bounding box center [342, 111] width 30 height 10
type input "5050"
click at [360, 107] on fieldset "Combo - Museum of Modern Arts + American Museum of Natural History This tip has…" at bounding box center [224, 101] width 271 height 52
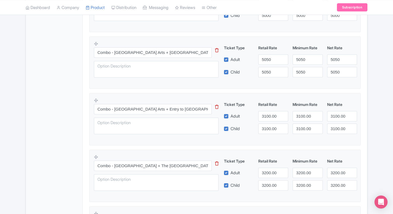
scroll to position [453, 0]
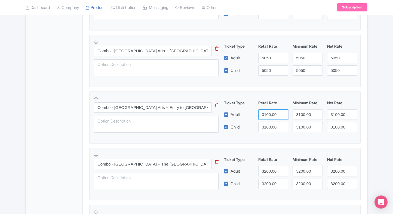
click at [277, 112] on input "3100.00" at bounding box center [273, 114] width 30 height 10
type input "5235"
click at [274, 129] on input "3100.00" at bounding box center [273, 127] width 30 height 10
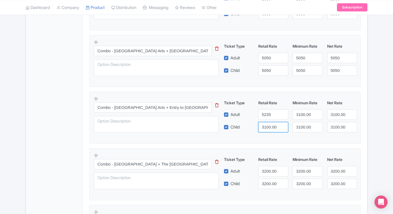
paste input "5235"
click at [274, 129] on input "5235" at bounding box center [273, 127] width 30 height 10
type input "5235"
paste input "5235"
click at [298, 123] on input "35235100.00" at bounding box center [307, 127] width 30 height 10
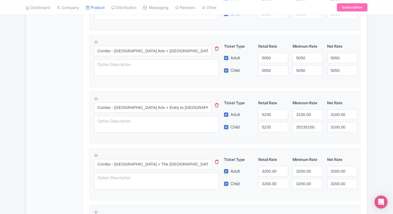
click at [301, 119] on div "Ticket Type Retail Rate Minimum Rate Net Rate Adult 5235 3100.00 3100.00 Child …" at bounding box center [290, 116] width 131 height 32
paste input "3552"
click at [301, 125] on input "35235100.00" at bounding box center [307, 127] width 30 height 10
drag, startPoint x: 301, startPoint y: 125, endPoint x: 311, endPoint y: 108, distance: 19.4
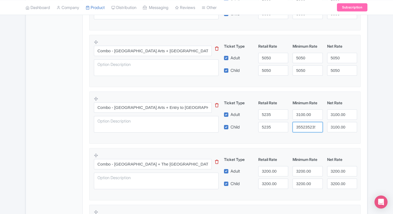
click at [311, 108] on div "Ticket Type Retail Rate Minimum Rate Net Rate Adult 5235 3100.00 3100.00 Child …" at bounding box center [290, 116] width 131 height 32
paste input "5235"
type input "5235"
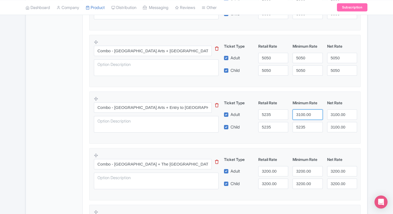
click at [303, 118] on input "3100.00" at bounding box center [307, 114] width 30 height 10
paste input "5235"
click at [303, 118] on input "5235" at bounding box center [307, 114] width 30 height 10
type input "5235"
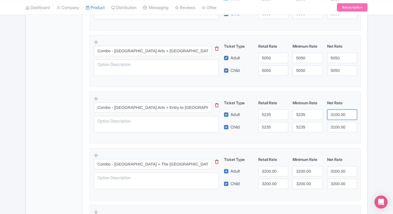
click at [334, 114] on input "3100.00" at bounding box center [342, 114] width 30 height 10
paste input "5235"
click at [334, 114] on input "5235" at bounding box center [342, 114] width 30 height 10
type input "5235"
paste input "5235"
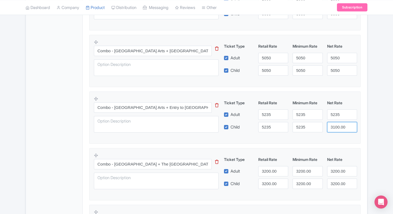
click at [335, 124] on input "3100.00" at bounding box center [342, 127] width 30 height 10
drag, startPoint x: 335, startPoint y: 124, endPoint x: 358, endPoint y: 125, distance: 22.3
click at [358, 125] on div "31523500.00" at bounding box center [342, 127] width 34 height 10
paste input "5235"
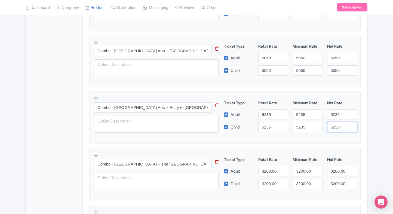
scroll to position [0, 0]
type input "5235"
click at [358, 125] on div "5235" at bounding box center [342, 127] width 34 height 10
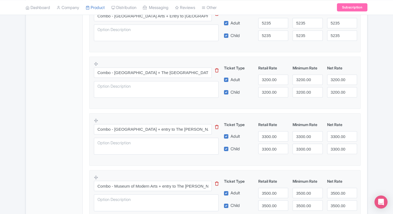
scroll to position [544, 0]
click at [267, 79] on input "3200.00" at bounding box center [273, 80] width 30 height 10
type input "5300"
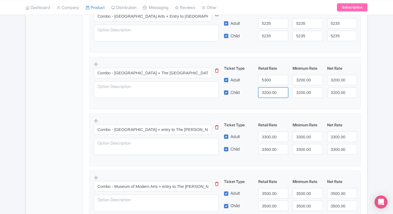
drag, startPoint x: 270, startPoint y: 101, endPoint x: 270, endPoint y: 94, distance: 6.8
click at [270, 94] on fieldset "Combo - Museum of Modern Arts + The Metropolitan Museum of Art This tip has not…" at bounding box center [224, 83] width 271 height 52
click at [270, 94] on input "3200.00" at bounding box center [273, 92] width 30 height 10
paste input "53"
click at [270, 94] on input "5300" at bounding box center [273, 92] width 30 height 10
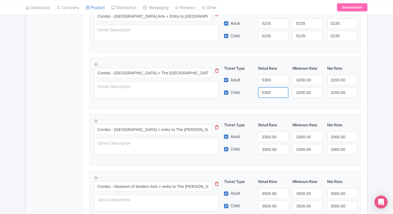
type input "5300"
click at [301, 83] on input "3200.00" at bounding box center [307, 80] width 30 height 10
paste input "53"
drag, startPoint x: 301, startPoint y: 83, endPoint x: 300, endPoint y: 90, distance: 6.5
click at [300, 90] on div "Ticket Type Retail Rate Minimum Rate Net Rate Adult 5300 5300 3200.00 Child 530…" at bounding box center [290, 81] width 131 height 32
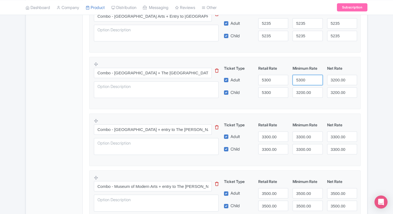
type input "5300"
click at [300, 90] on input "3200.00" at bounding box center [307, 92] width 30 height 10
paste input "53"
click at [300, 90] on input "5300" at bounding box center [307, 92] width 30 height 10
type input "5300"
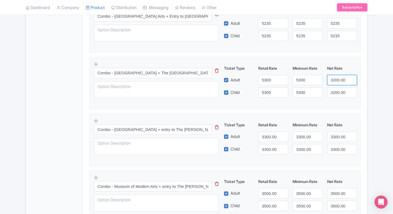
click at [333, 83] on input "3200.00" at bounding box center [342, 80] width 30 height 10
paste input "53"
click at [333, 83] on input "5300" at bounding box center [342, 80] width 30 height 10
type input "5300"
click at [338, 92] on input "3200.00" at bounding box center [342, 92] width 30 height 10
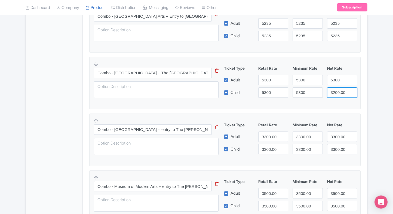
paste input "53"
click at [338, 92] on input "5300" at bounding box center [342, 92] width 30 height 10
type input "5300"
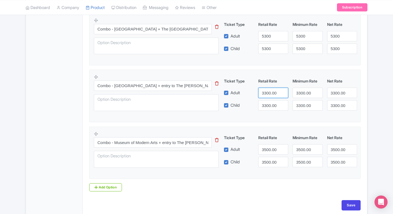
click at [258, 90] on input "3300.00" at bounding box center [273, 93] width 30 height 10
type input "5500"
click at [269, 103] on input "3300.00" at bounding box center [273, 105] width 30 height 10
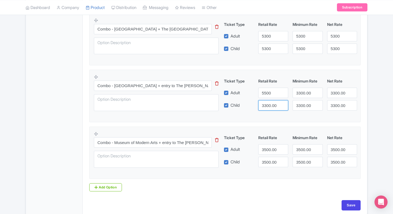
paste input "55"
click at [269, 103] on input "5500" at bounding box center [273, 105] width 30 height 10
type input "5500"
click at [293, 96] on input "3300.00" at bounding box center [307, 93] width 30 height 10
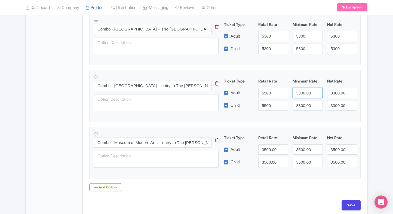
paste input "55"
type input "5500"
click at [309, 108] on input "3300.00" at bounding box center [307, 105] width 30 height 10
paste input "55"
click at [309, 108] on input "5500" at bounding box center [307, 105] width 30 height 10
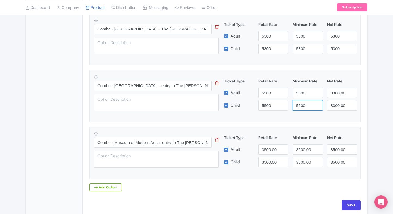
type input "5500"
click at [335, 100] on input "3300.00" at bounding box center [342, 105] width 30 height 10
paste input "55"
click at [335, 100] on input "5500" at bounding box center [342, 105] width 30 height 10
type input "5500"
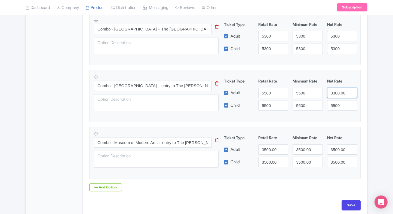
click at [342, 88] on input "3300.00" at bounding box center [342, 93] width 30 height 10
paste input "55"
click at [342, 88] on input "5500" at bounding box center [342, 93] width 30 height 10
type input "5500"
click at [268, 144] on input "3500.00" at bounding box center [273, 149] width 30 height 10
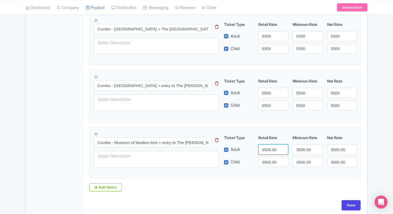
click at [268, 144] on input "3500.00" at bounding box center [273, 149] width 30 height 10
type input "5900"
click at [267, 155] on div "Ticket Type Retail Rate Minimum Rate Net Rate Adult 5900 3500.00 3500.00 Child …" at bounding box center [290, 151] width 131 height 32
click at [268, 158] on input "3500.00" at bounding box center [273, 162] width 30 height 10
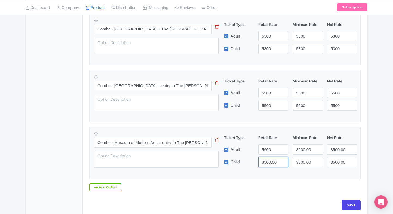
click at [268, 158] on input "3500.00" at bounding box center [273, 162] width 30 height 10
paste input "59"
type input "5900"
drag, startPoint x: 303, startPoint y: 155, endPoint x: 298, endPoint y: 163, distance: 8.9
click at [298, 163] on div "Ticket Type Retail Rate Minimum Rate Net Rate Adult 5900 3500.00 3500.00 Child …" at bounding box center [290, 151] width 131 height 32
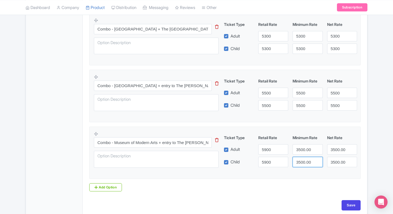
click at [298, 163] on input "3500.00" at bounding box center [307, 162] width 30 height 10
paste input "59"
click at [298, 163] on input "5900" at bounding box center [307, 162] width 30 height 10
type input "5900"
click at [306, 149] on input "3500.00" at bounding box center [307, 149] width 30 height 10
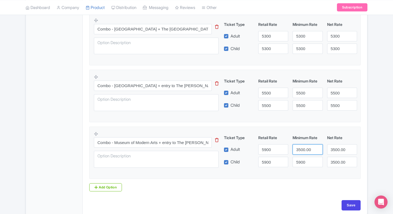
paste input "59"
click at [306, 149] on input "5900" at bounding box center [307, 149] width 30 height 10
type input "5900"
click at [338, 146] on input "3500.00" at bounding box center [342, 149] width 30 height 10
paste input "59"
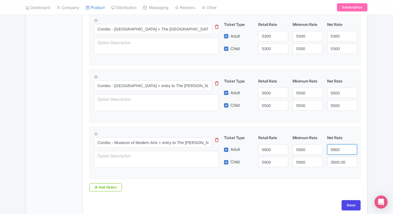
drag, startPoint x: 338, startPoint y: 146, endPoint x: 337, endPoint y: 158, distance: 12.8
click at [337, 158] on div "Ticket Type Retail Rate Minimum Rate Net Rate Adult 5900 5900 5900 Child 5900 5…" at bounding box center [290, 151] width 131 height 32
type input "5900"
click at [337, 158] on input "3500.00" at bounding box center [342, 162] width 30 height 10
paste input "59"
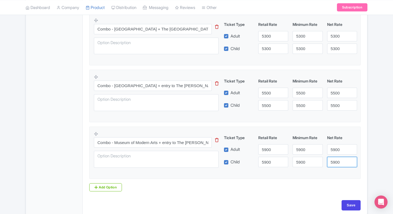
click at [337, 158] on input "5900" at bounding box center [342, 162] width 30 height 10
type input "5900"
click at [344, 205] on input "Save" at bounding box center [350, 205] width 19 height 10
type input "Saving..."
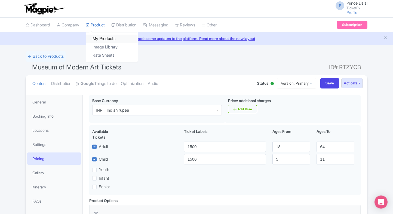
click at [100, 36] on link "My Products" at bounding box center [112, 39] width 52 height 8
